Goal: Task Accomplishment & Management: Manage account settings

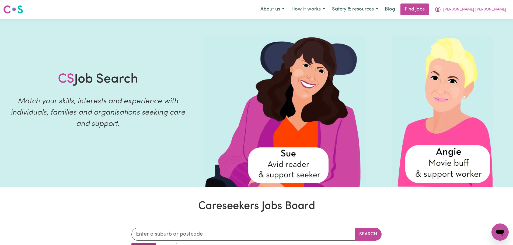
click at [491, 16] on nav "Menu About us How it works Safety & resources Blog Find jobs [PERSON_NAME] [PER…" at bounding box center [256, 9] width 513 height 19
click at [490, 10] on span "[PERSON_NAME] [PERSON_NAME]" at bounding box center [474, 10] width 63 height 6
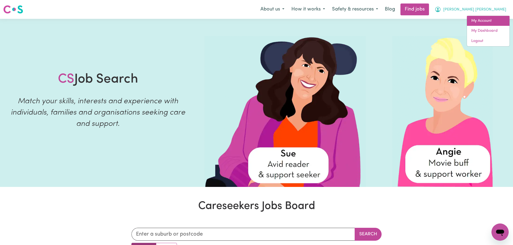
click at [477, 21] on link "My Account" at bounding box center [488, 21] width 43 height 10
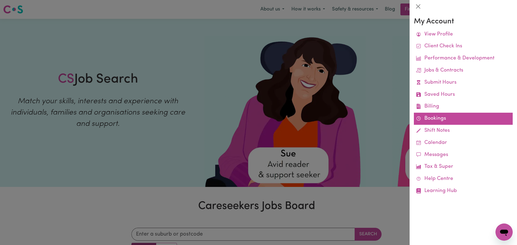
click at [454, 120] on link "Bookings" at bounding box center [463, 119] width 99 height 12
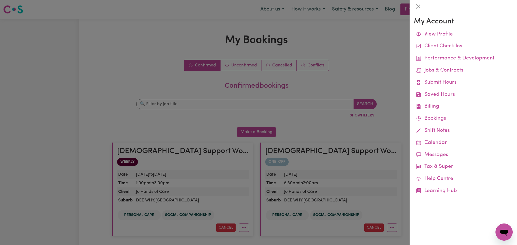
click at [270, 118] on div at bounding box center [258, 122] width 517 height 245
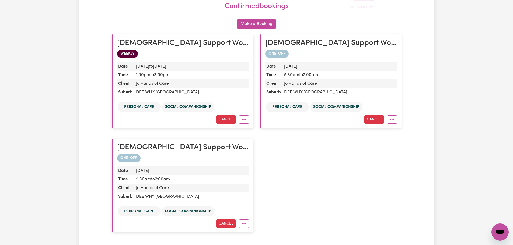
scroll to position [108, 0]
click at [372, 122] on button "Cancel" at bounding box center [373, 120] width 19 height 8
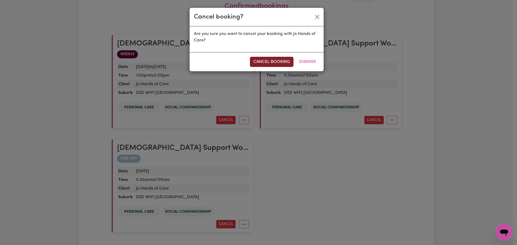
click at [275, 64] on button "cancel booking" at bounding box center [272, 62] width 44 height 10
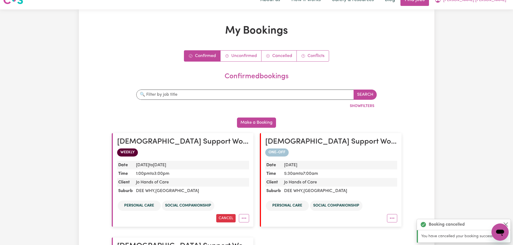
scroll to position [0, 0]
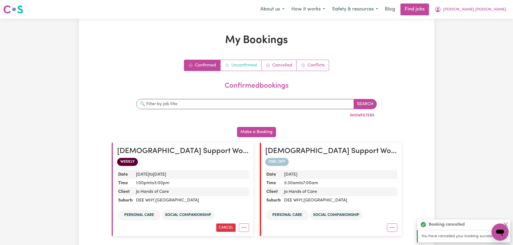
click at [233, 65] on link "Unconfirmed" at bounding box center [240, 65] width 41 height 11
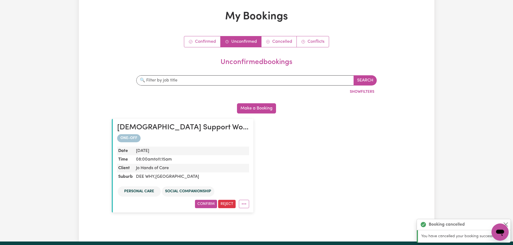
scroll to position [54, 0]
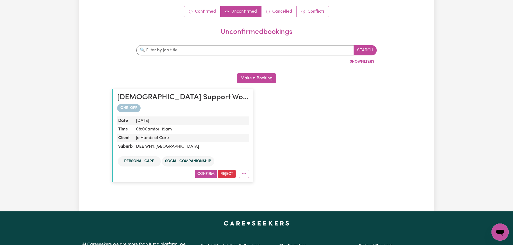
click at [182, 140] on dd "Jo Hands of Care" at bounding box center [191, 138] width 115 height 9
drag, startPoint x: 173, startPoint y: 156, endPoint x: 203, endPoint y: 158, distance: 30.7
click at [203, 158] on li "Social companionship" at bounding box center [188, 161] width 52 height 10
click at [240, 155] on div "ONE-OFF Date [DATE] Time 08:00am to 11:15am Client Jo Hands of Care Suburb DEE …" at bounding box center [183, 141] width 132 height 74
